Goal: Navigation & Orientation: Find specific page/section

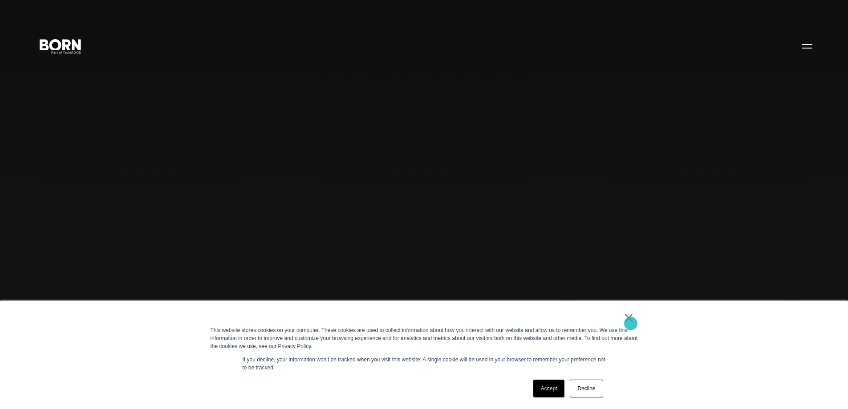
click at [631, 322] on link "×" at bounding box center [629, 318] width 11 height 8
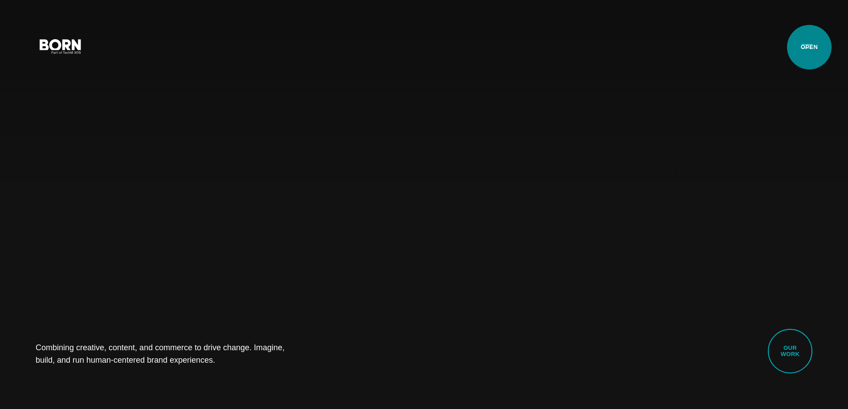
click at [810, 47] on button "Primary Menu" at bounding box center [807, 46] width 21 height 19
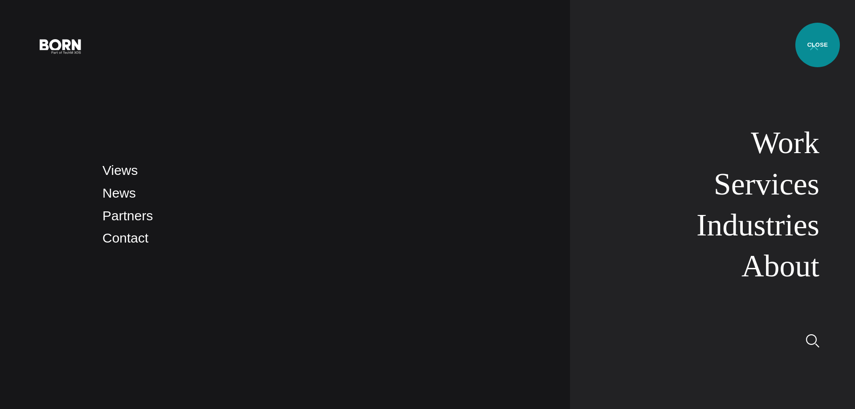
click at [818, 45] on button "Primary Menu" at bounding box center [813, 46] width 21 height 19
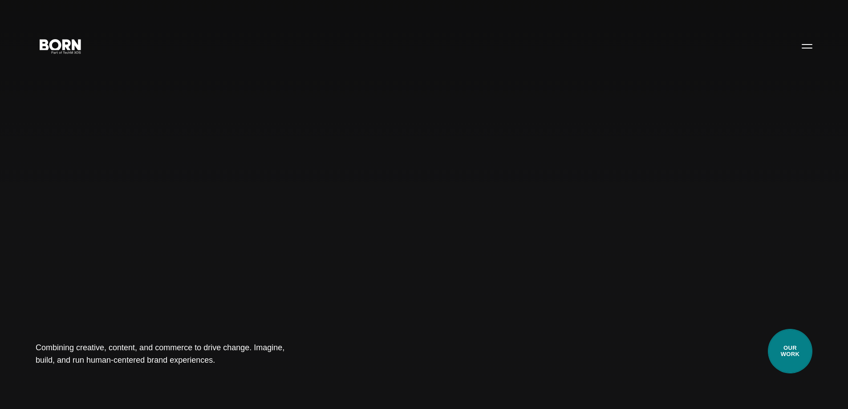
click at [813, 354] on link "Our Work" at bounding box center [790, 351] width 45 height 45
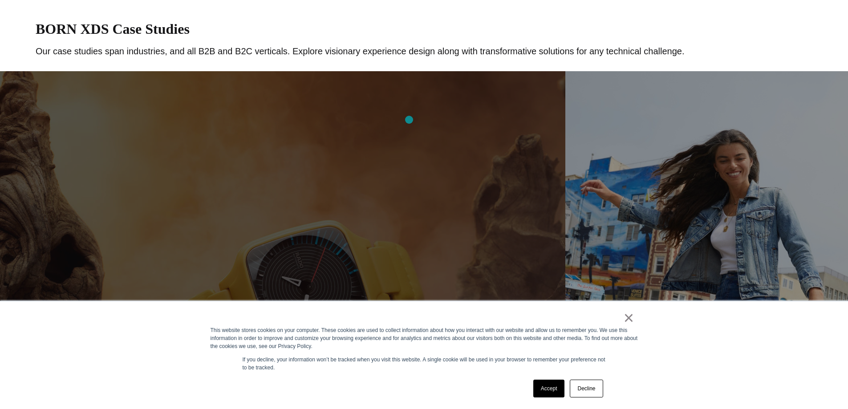
scroll to position [445, 0]
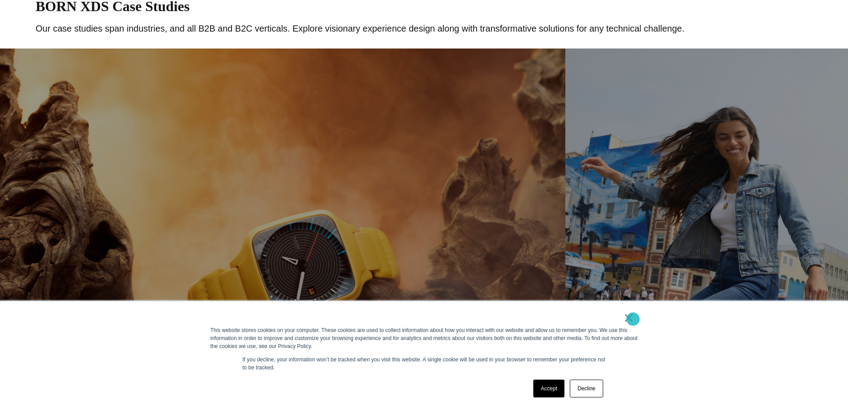
click at [633, 319] on link "×" at bounding box center [629, 318] width 11 height 8
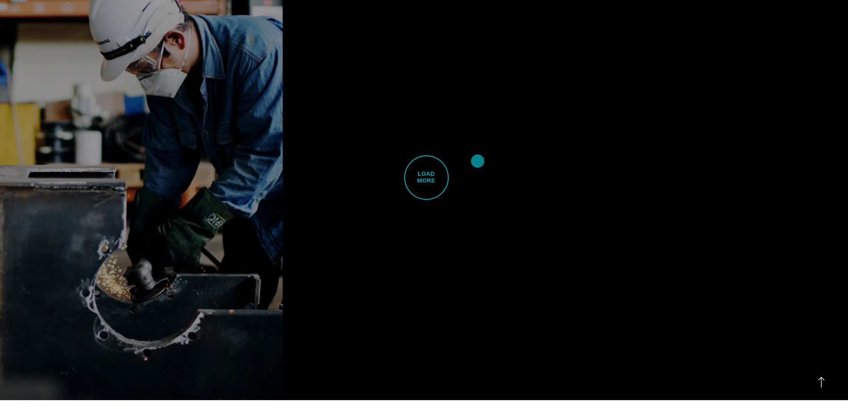
scroll to position [2761, 0]
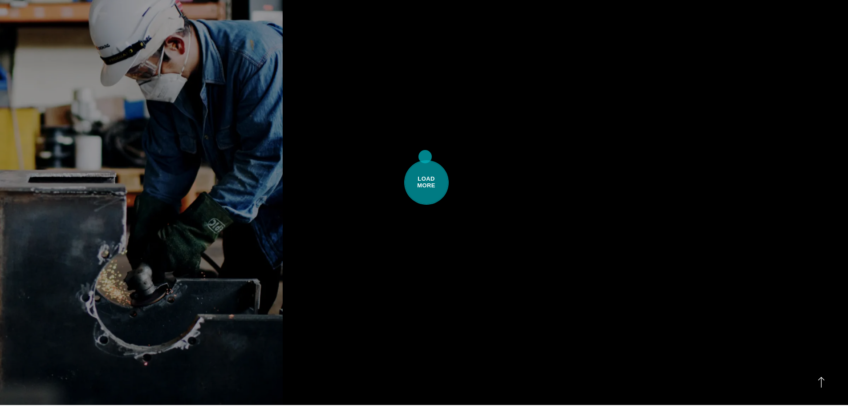
click at [425, 160] on span "Load More" at bounding box center [426, 182] width 45 height 45
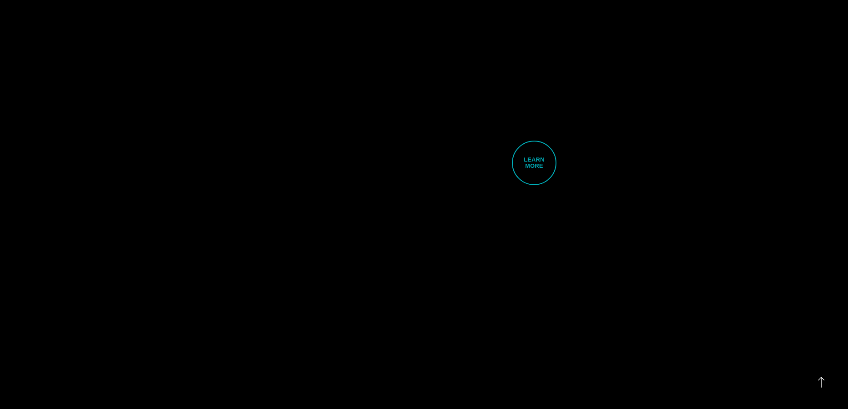
scroll to position [4404, 0]
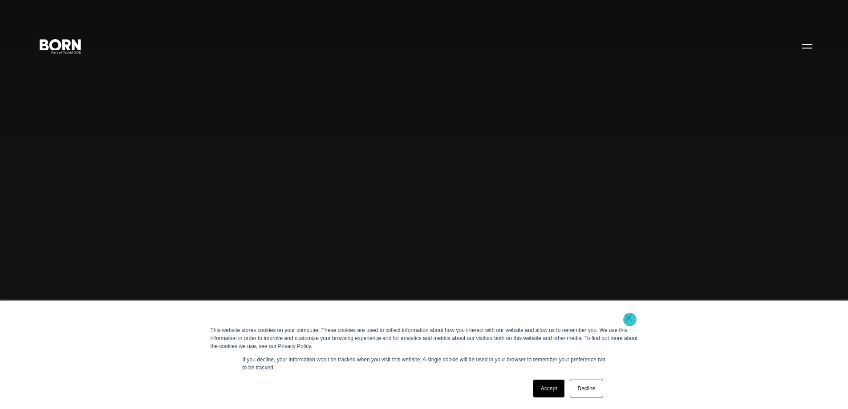
click at [630, 320] on link "×" at bounding box center [629, 318] width 11 height 8
click at [629, 321] on link "×" at bounding box center [629, 318] width 11 height 8
